Goal: Transaction & Acquisition: Purchase product/service

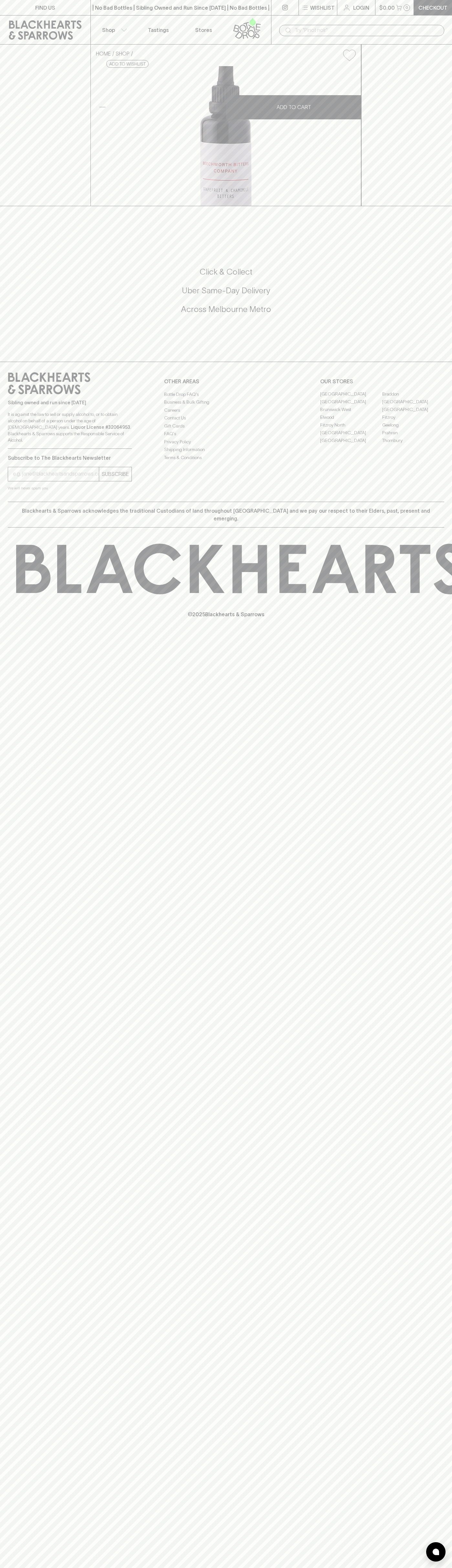
click at [336, 21] on div "​" at bounding box center [361, 30] width 181 height 29
click at [447, 85] on div "HOME SHOP Beechworth Bitters Grapefruit and Chamomile Bitters $26.00 Add to wis…" at bounding box center [226, 125] width 452 height 162
click at [122, 1567] on html "FIND US | No Bad Bottles | Sibling Owned and Run Since [DATE] | No Bad Bottles …" at bounding box center [226, 784] width 452 height 1568
click at [9, 206] on div "HOME SHOP Beechworth Bitters Grapefruit and Chamomile Bitters $26.00 Add to wis…" at bounding box center [226, 125] width 452 height 162
